Goal: Information Seeking & Learning: Learn about a topic

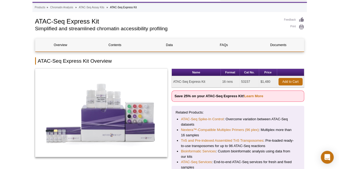
scroll to position [54, 0]
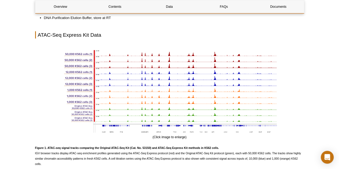
scroll to position [644, 0]
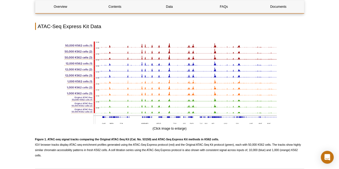
click at [320, 89] on div "Active Motif Logo Enabling Epigenetics Research 0 Search Skip to content Active…" at bounding box center [169, 14] width 339 height 1316
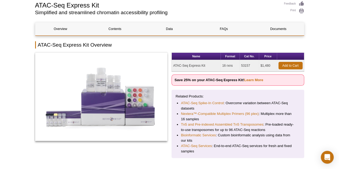
scroll to position [0, 0]
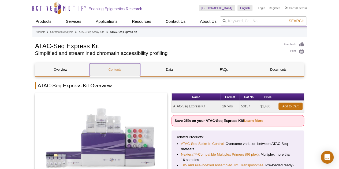
click at [112, 68] on link "Contents" at bounding box center [115, 69] width 50 height 13
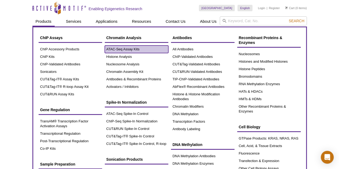
click at [140, 51] on link "ATAC-Seq Assay Kits" at bounding box center [137, 50] width 64 height 8
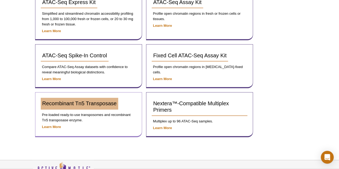
scroll to position [99, 0]
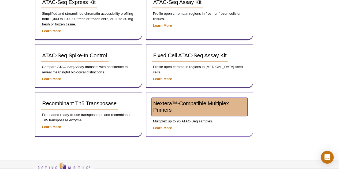
click at [203, 103] on span "Nextera™-Compatible Multiplex Primers" at bounding box center [191, 107] width 76 height 12
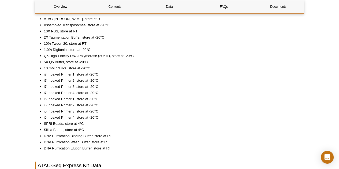
scroll to position [537, 0]
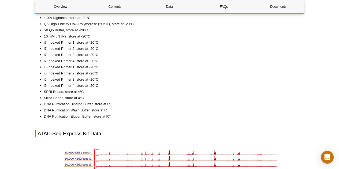
click at [331, 97] on div "Active Motif Logo Enabling Epigenetics Research 0 Search Skip to content Active…" at bounding box center [169, 121] width 339 height 1316
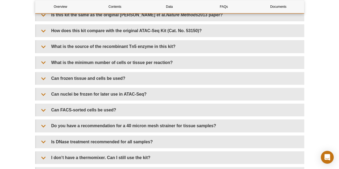
scroll to position [1154, 0]
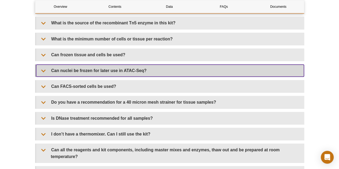
click at [41, 69] on summary "Can nuclei be frozen for later use in ATAC-Seq?" at bounding box center [170, 71] width 268 height 12
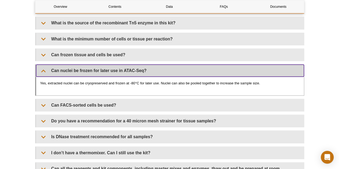
click at [41, 69] on summary "Can nuclei be frozen for later use in ATAC-Seq?" at bounding box center [170, 71] width 268 height 12
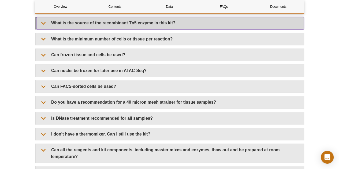
click at [49, 25] on summary "What is the source of the recombinant Tn5 enzyme in this kit?" at bounding box center [170, 23] width 268 height 12
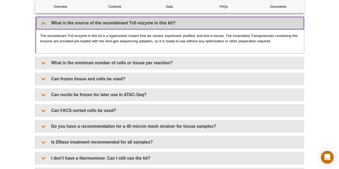
click at [46, 25] on summary "What is the source of the recombinant Tn5 enzyme in this kit?" at bounding box center [170, 23] width 268 height 12
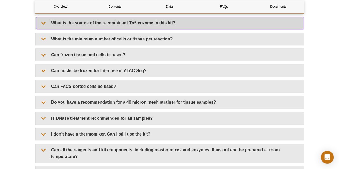
scroll to position [1180, 0]
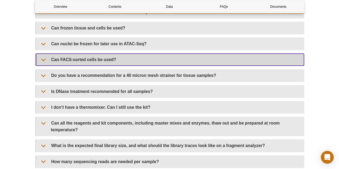
click at [46, 60] on summary "Can FACS-sorted cells be used?" at bounding box center [170, 60] width 268 height 12
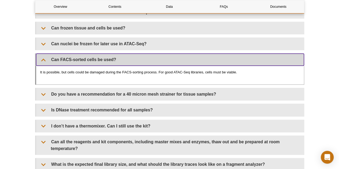
click at [44, 61] on summary "Can FACS-sorted cells be used?" at bounding box center [170, 60] width 268 height 12
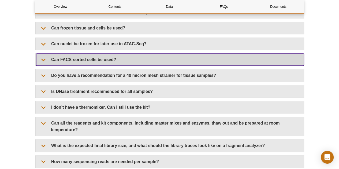
scroll to position [1207, 0]
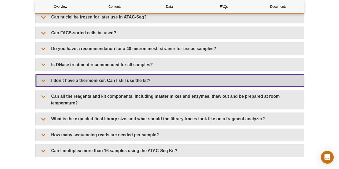
click at [44, 81] on summary "I don’t have a thermomixer. Can I still use the kit?" at bounding box center [170, 81] width 268 height 12
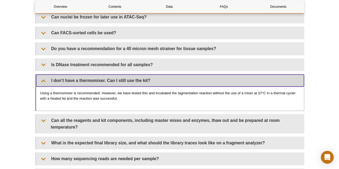
click at [43, 81] on summary "I don’t have a thermomixer. Can I still use the kit?" at bounding box center [170, 81] width 268 height 12
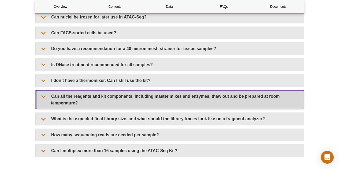
click at [41, 98] on summary "Can all the reagents and kit components, including master mixes and enzymes, th…" at bounding box center [170, 99] width 268 height 19
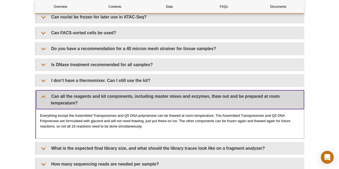
click at [41, 97] on summary "Can all the reagents and kit components, including master mixes and enzymes, th…" at bounding box center [170, 99] width 268 height 19
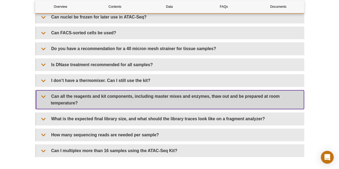
scroll to position [1234, 0]
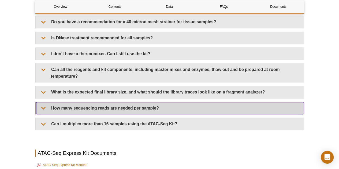
click at [46, 107] on summary "How many sequencing reads are needed per sample?" at bounding box center [170, 108] width 268 height 12
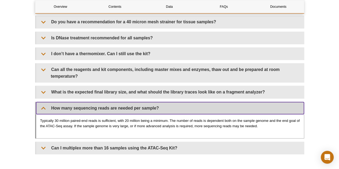
click at [46, 106] on summary "How many sequencing reads are needed per sample?" at bounding box center [170, 108] width 268 height 12
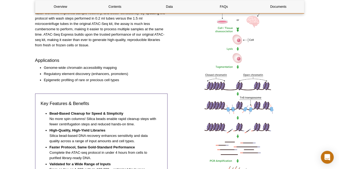
scroll to position [0, 0]
